Goal: Information Seeking & Learning: Learn about a topic

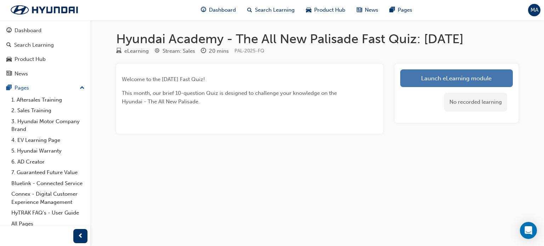
click at [445, 82] on link "Launch eLearning module" at bounding box center [457, 78] width 113 height 18
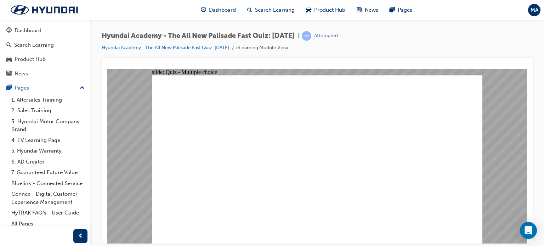
radio input "false"
radio input "true"
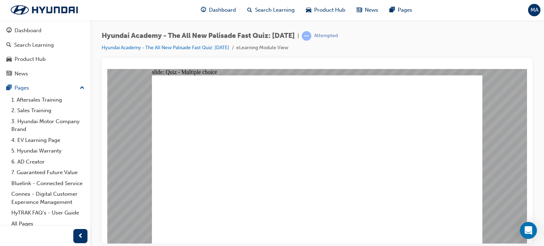
radio input "false"
radio input "true"
radio input "false"
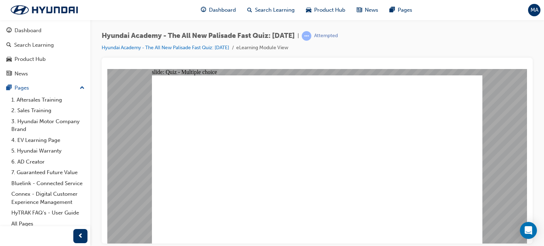
radio input "true"
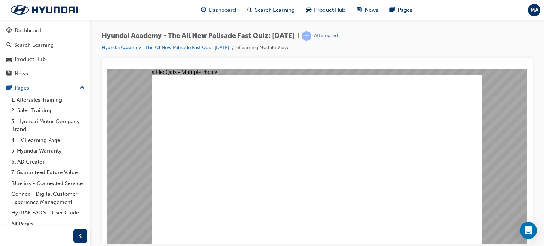
radio input "true"
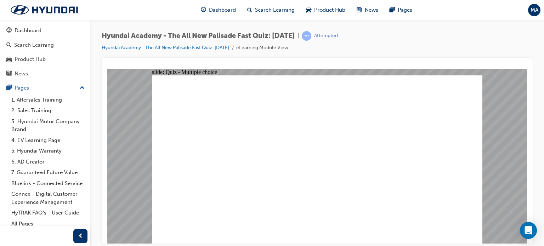
radio input "true"
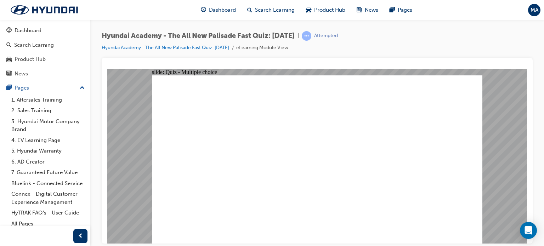
click at [338, 37] on div "Attempted" at bounding box center [326, 36] width 24 height 7
click at [312, 35] on span "learningRecordVerb_ATTEMPT-icon" at bounding box center [307, 36] width 10 height 10
click at [205, 49] on link "Hyundai Academy - The All New Palisade Fast Quiz: [DATE]" at bounding box center [166, 48] width 128 height 6
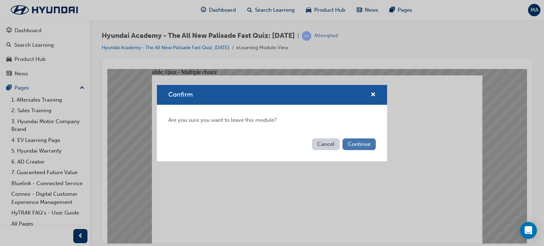
click at [351, 145] on button "Continue" at bounding box center [359, 145] width 33 height 12
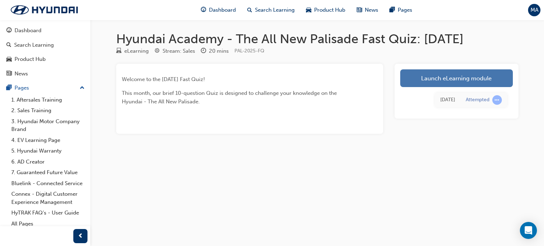
click at [455, 84] on link "Launch eLearning module" at bounding box center [457, 78] width 113 height 18
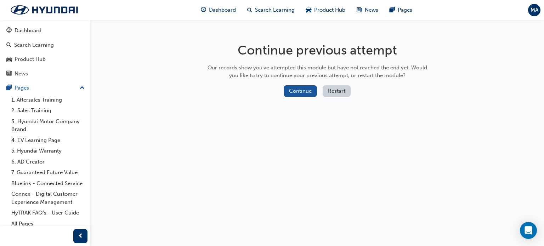
click at [333, 89] on button "Restart" at bounding box center [337, 91] width 28 height 12
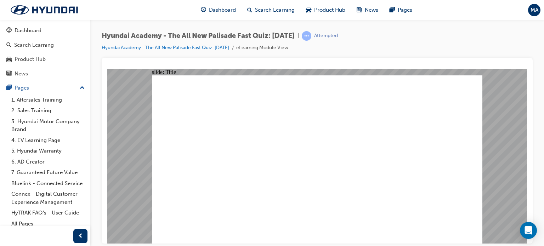
radio input "true"
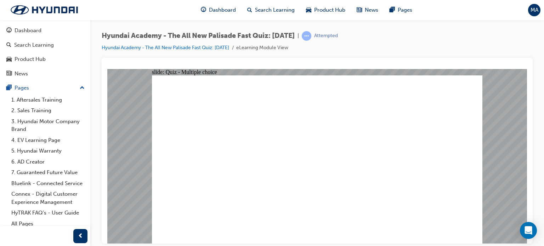
radio input "true"
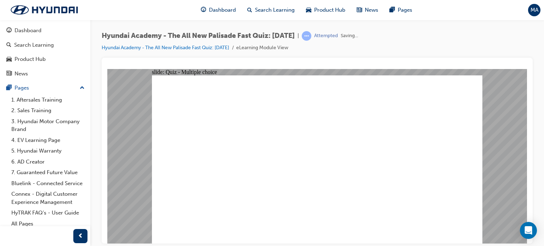
radio input "true"
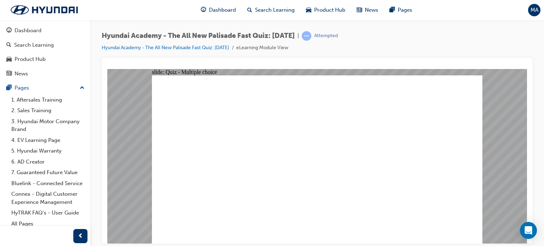
checkbox input "true"
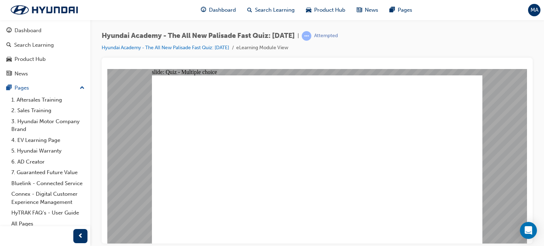
radio input "true"
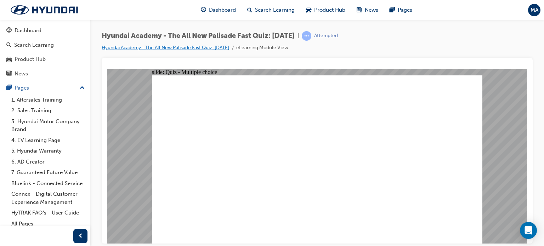
click at [186, 49] on link "Hyundai Academy - The All New Palisade Fast Quiz: [DATE]" at bounding box center [166, 48] width 128 height 6
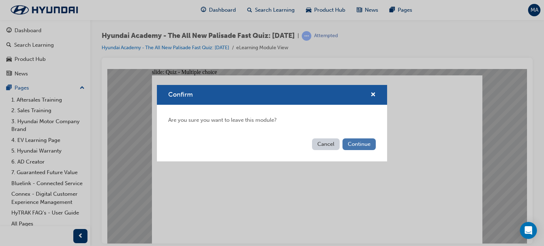
click at [368, 142] on button "Continue" at bounding box center [359, 145] width 33 height 12
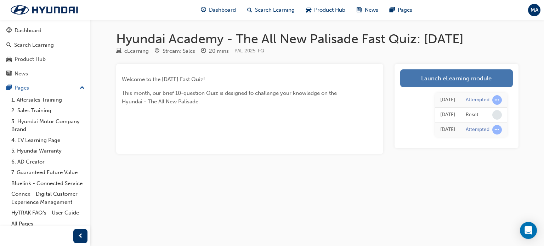
click at [446, 82] on link "Launch eLearning module" at bounding box center [457, 78] width 113 height 18
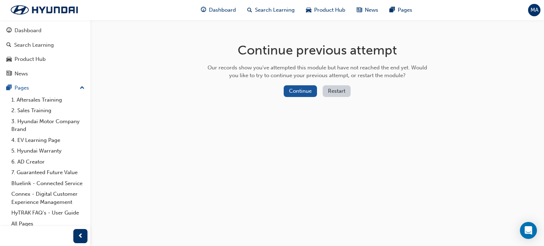
click at [337, 91] on button "Restart" at bounding box center [337, 91] width 28 height 12
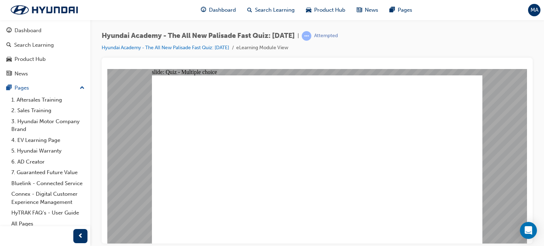
radio input "true"
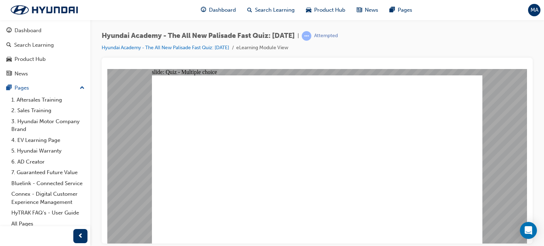
radio input "true"
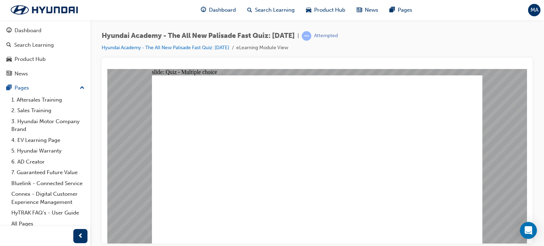
radio input "true"
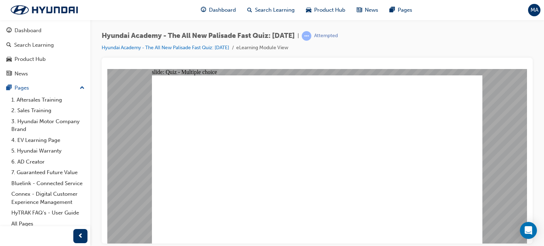
checkbox input "true"
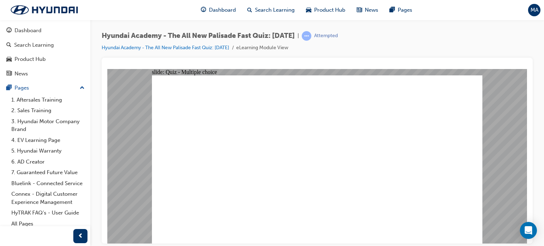
checkbox input "true"
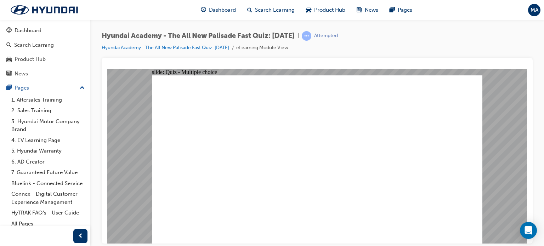
radio input "true"
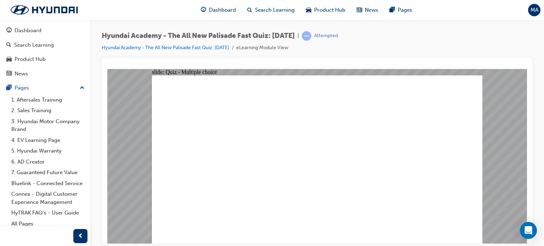
radio input "true"
checkbox input "true"
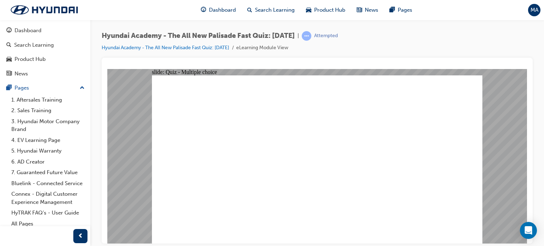
checkbox input "true"
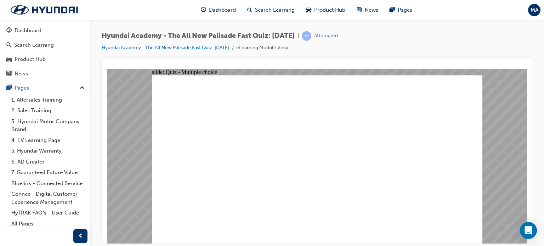
checkbox input "true"
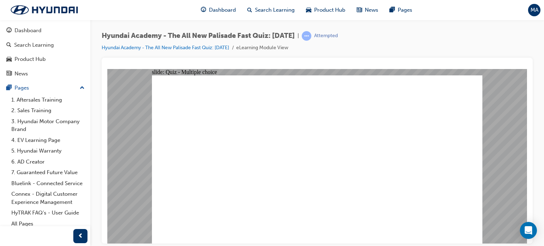
radio input "true"
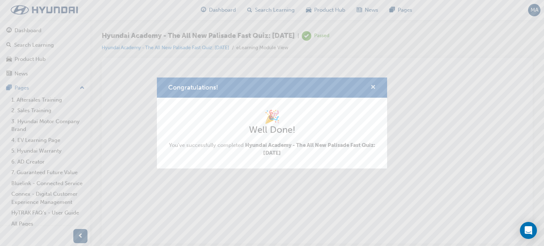
click at [372, 88] on span "cross-icon" at bounding box center [373, 88] width 5 height 6
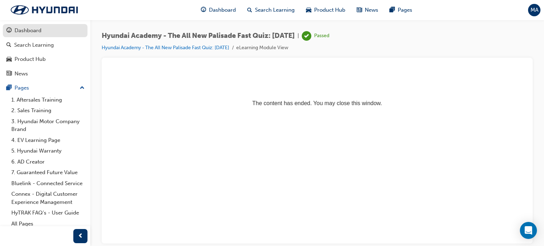
click at [17, 32] on div "Dashboard" at bounding box center [28, 31] width 27 height 8
